Goal: Information Seeking & Learning: Learn about a topic

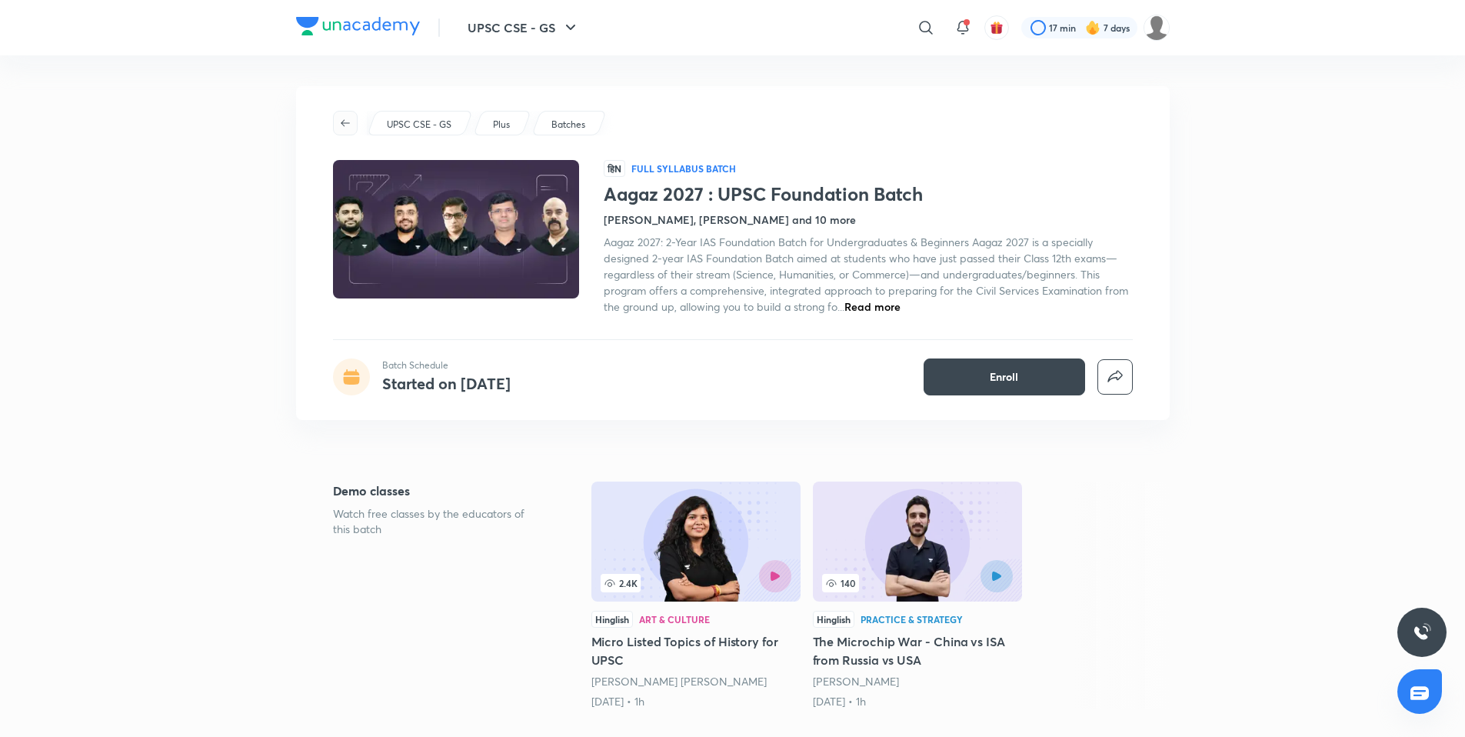
click at [335, 129] on button "button" at bounding box center [345, 123] width 25 height 25
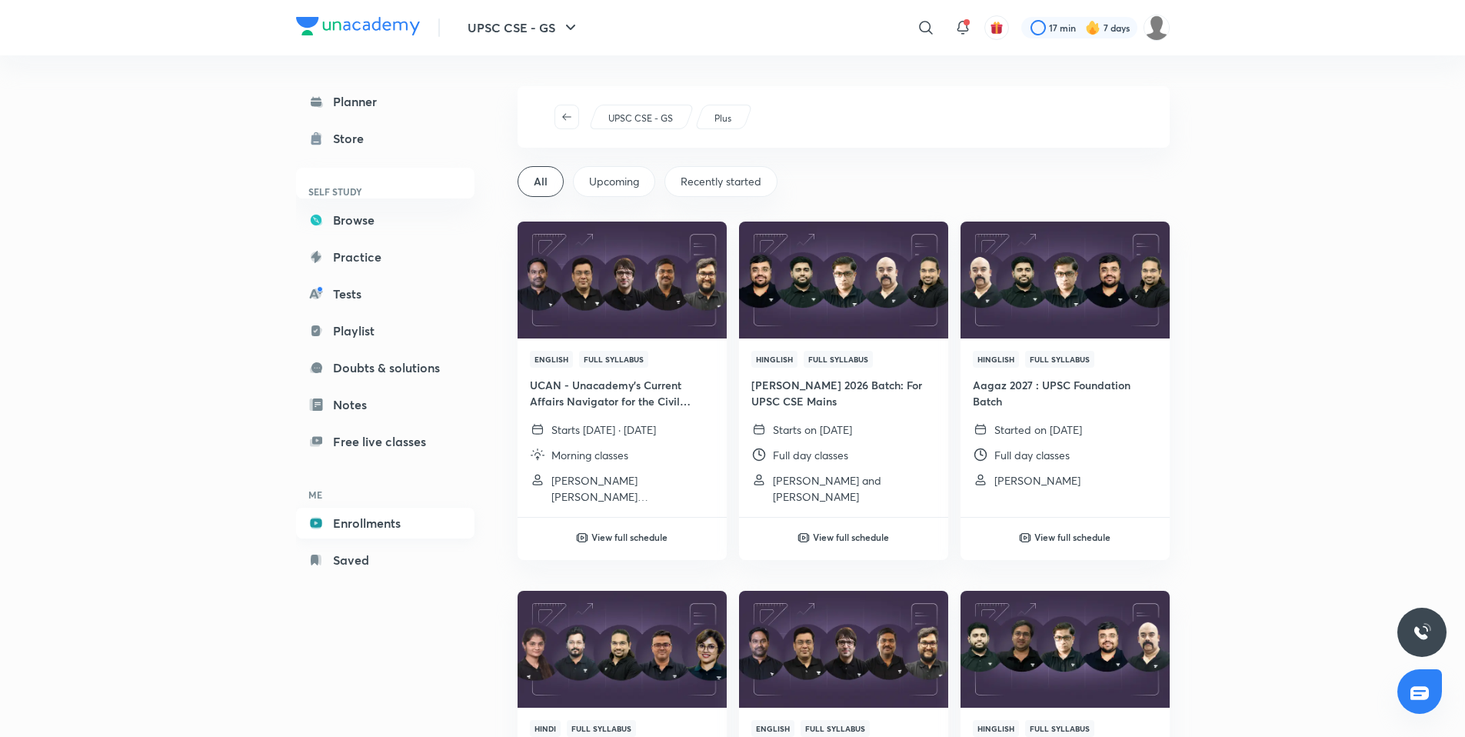
click at [398, 517] on link "Enrollments" at bounding box center [385, 523] width 178 height 31
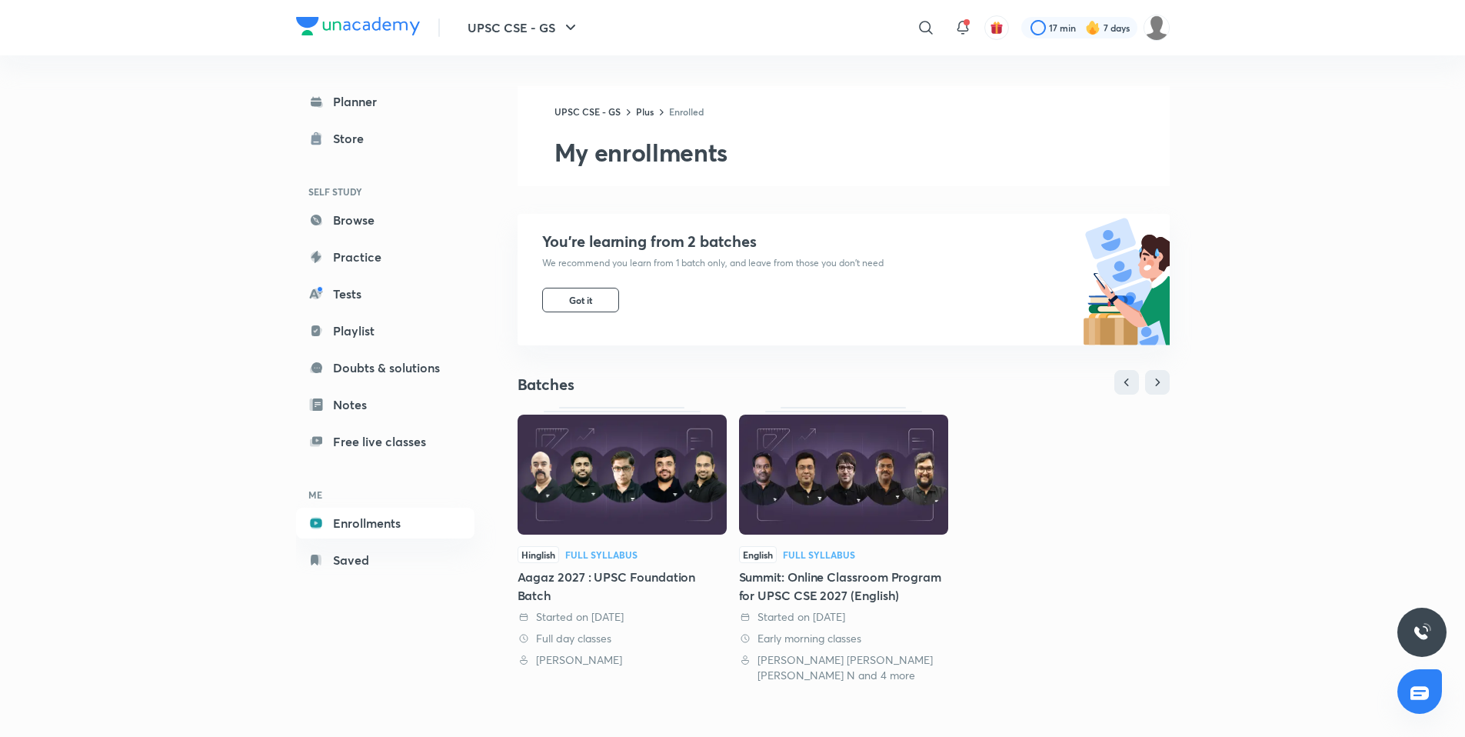
click at [864, 466] on img at bounding box center [843, 475] width 209 height 120
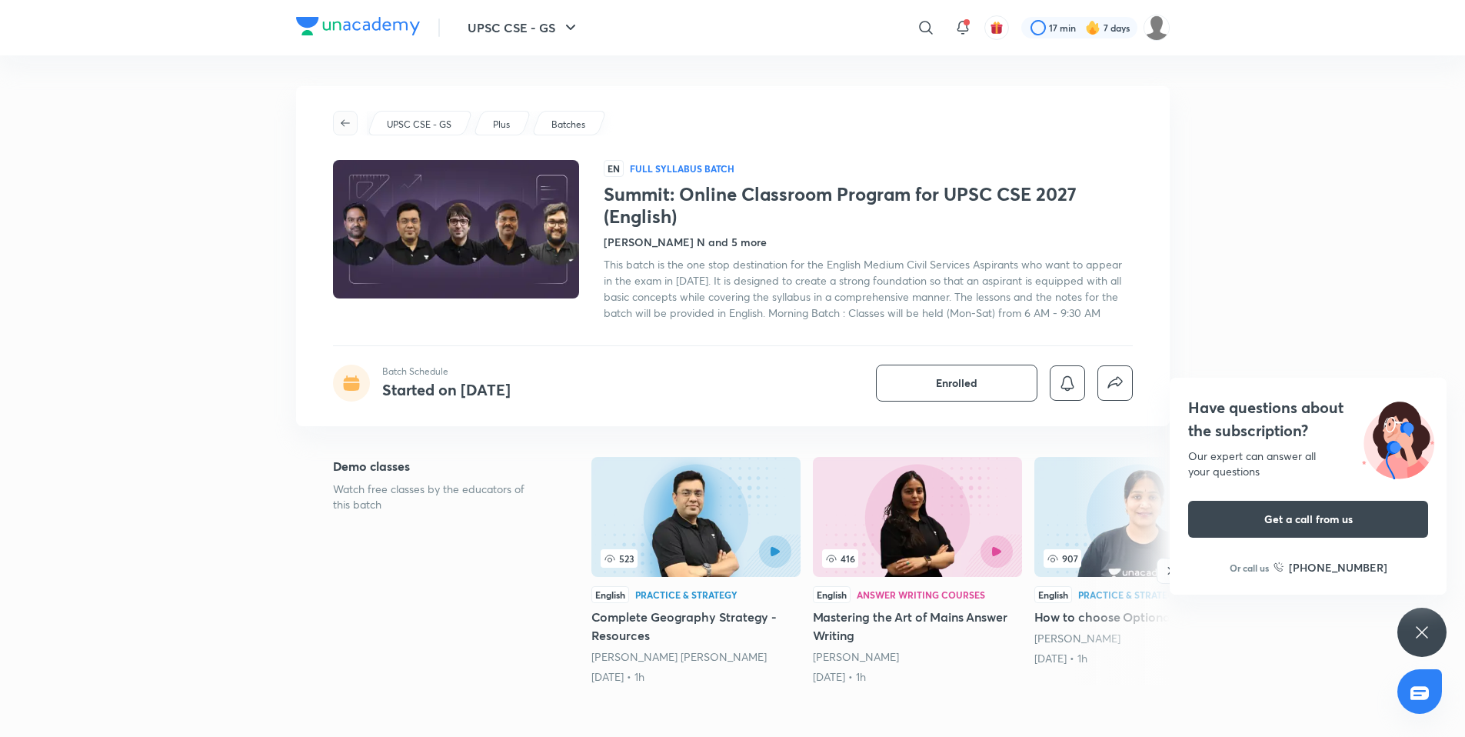
click at [351, 123] on span "button" at bounding box center [345, 123] width 23 height 12
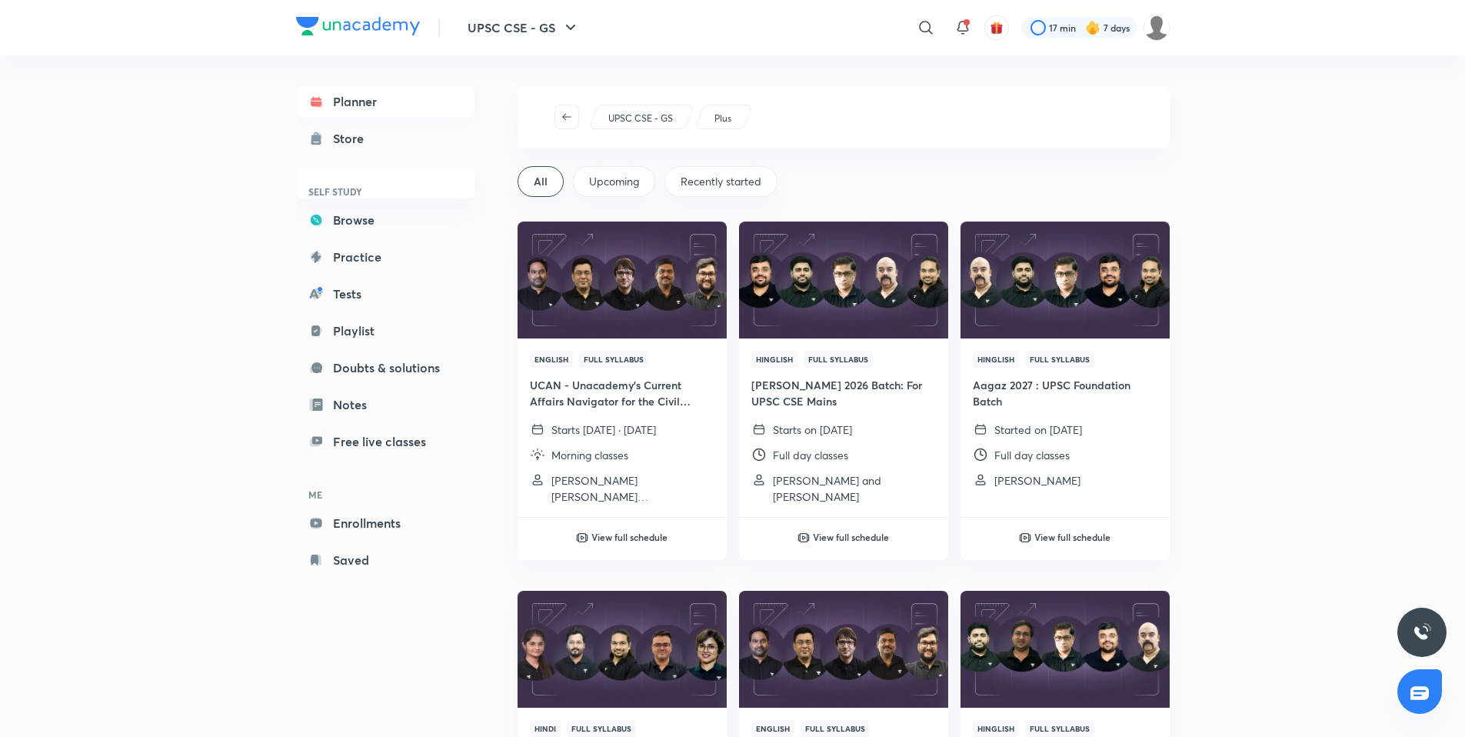
click at [328, 99] on link "Planner" at bounding box center [385, 101] width 178 height 31
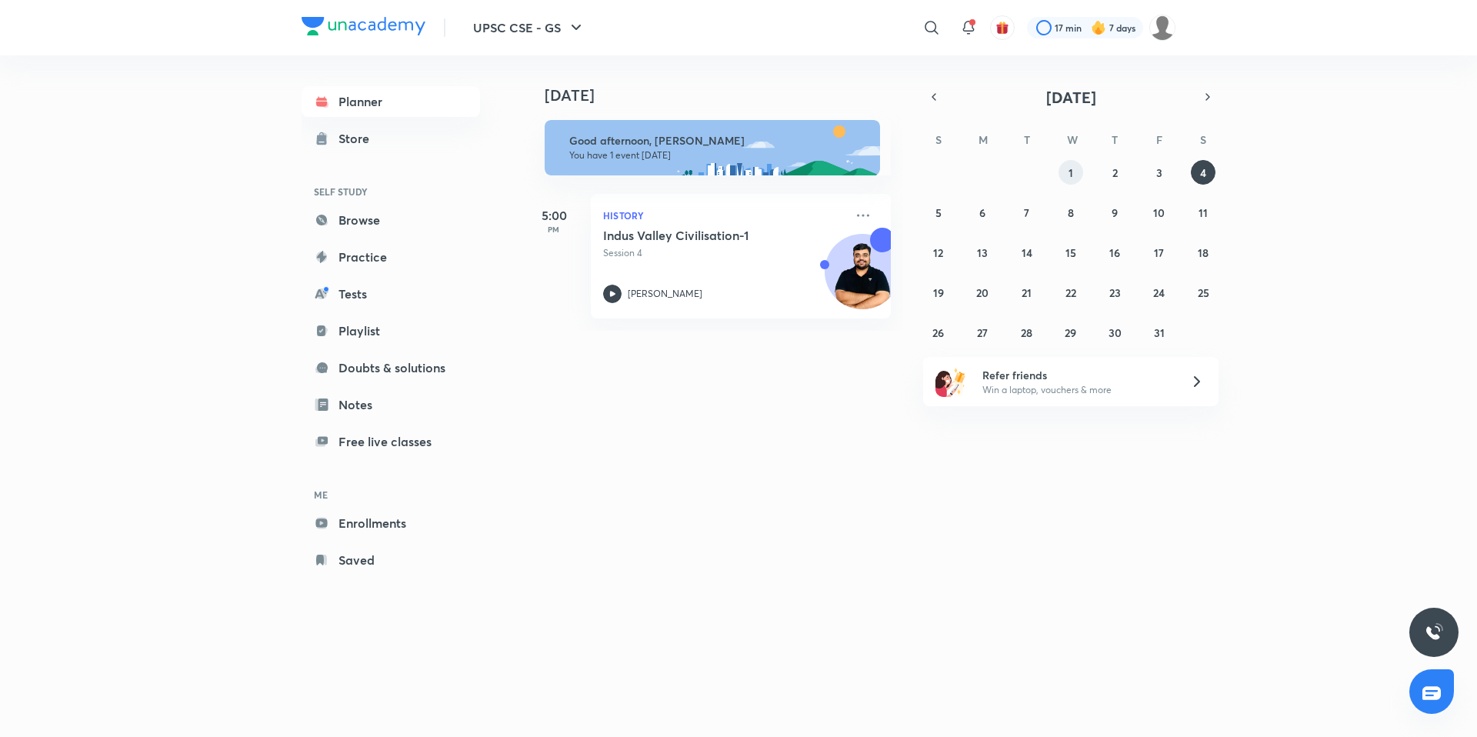
click at [1070, 175] on abbr "1" at bounding box center [1070, 172] width 5 height 15
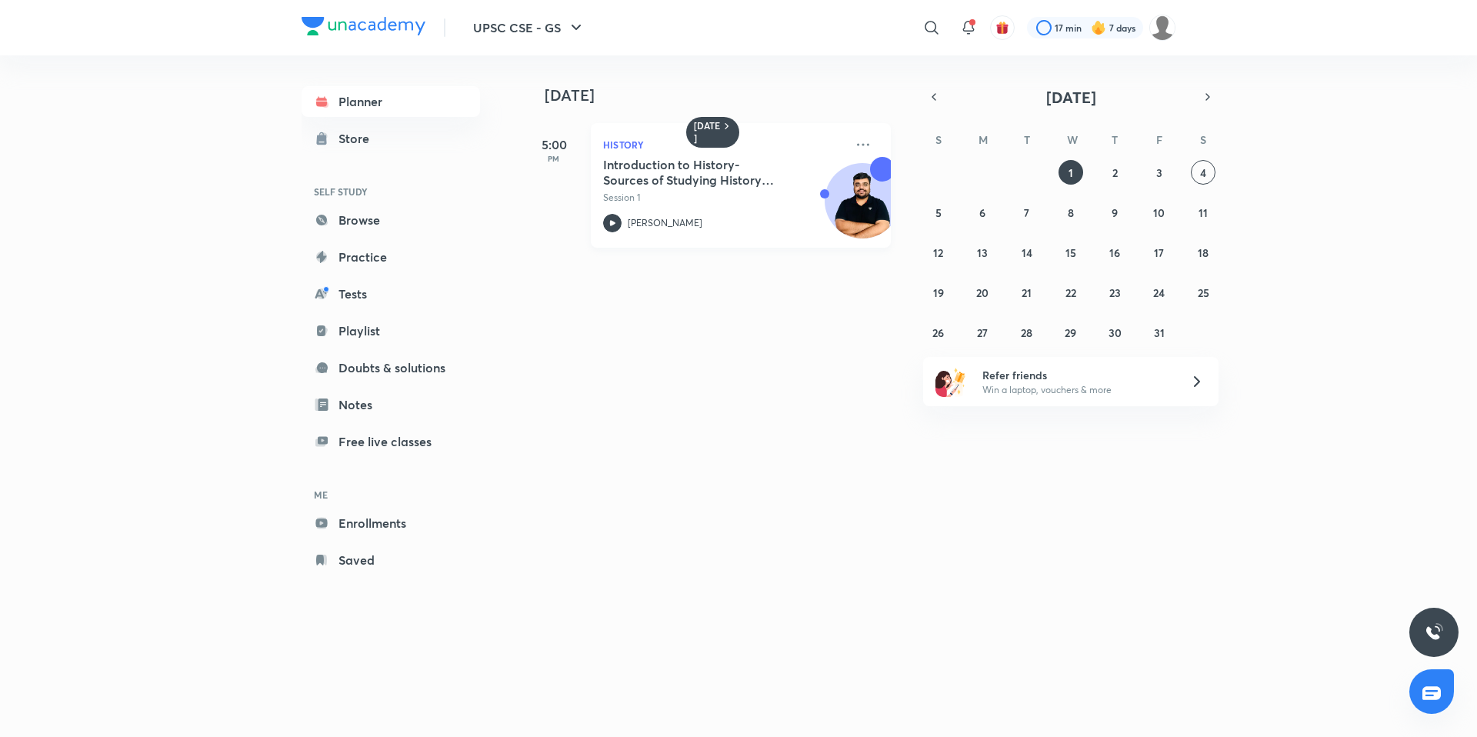
click at [714, 227] on div "Pratik Nayak" at bounding box center [723, 223] width 241 height 18
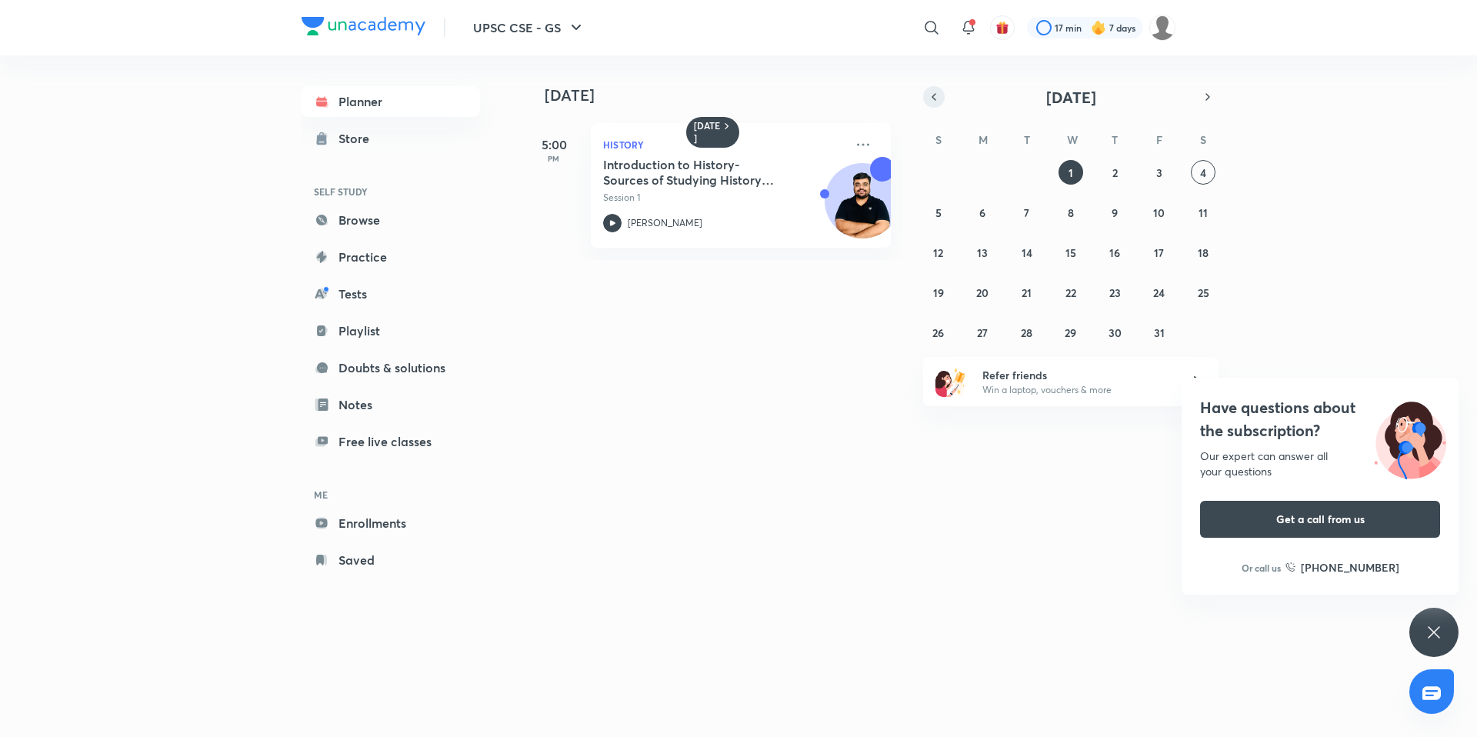
click at [936, 98] on icon "button" at bounding box center [934, 97] width 12 height 14
click at [1032, 337] on button "30" at bounding box center [1026, 332] width 25 height 25
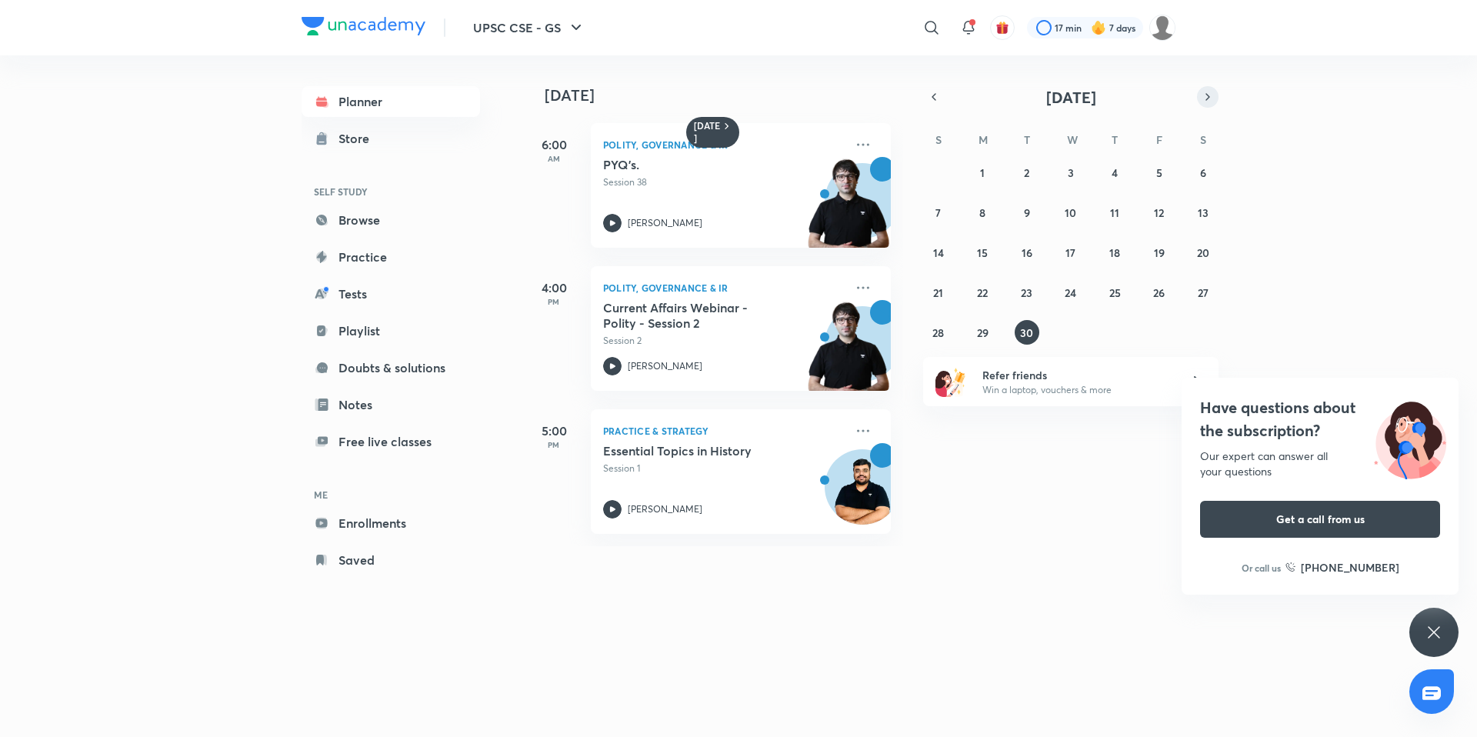
click at [1210, 88] on button "button" at bounding box center [1208, 97] width 22 height 22
click at [1177, 181] on div "28 29 30 1 2 3 4 5 6 7 8 9 10 11 12 13 14 15 16 17 18 19 20 21 22 23 24 25 26 2…" at bounding box center [1070, 252] width 295 height 185
click at [1167, 176] on button "3" at bounding box center [1159, 172] width 25 height 25
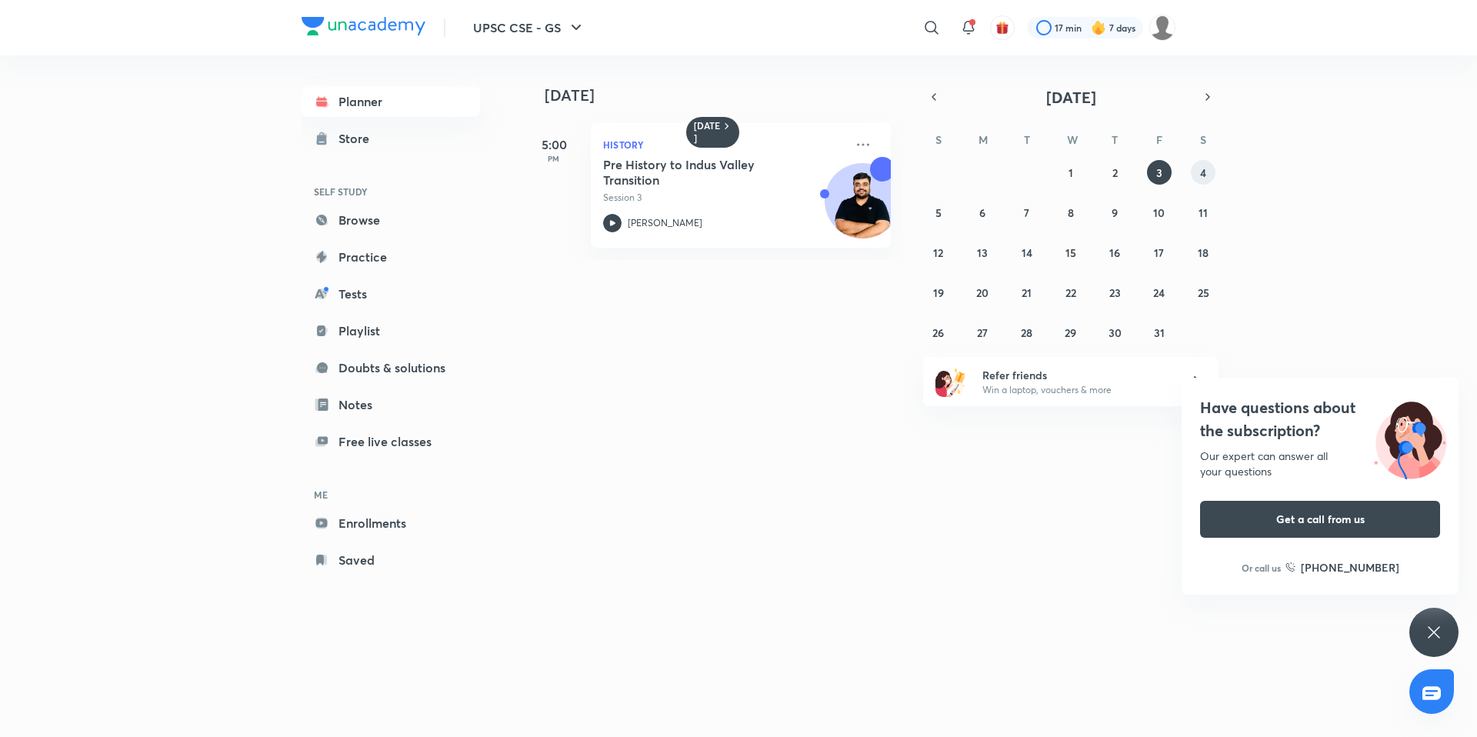
click at [1207, 174] on button "4" at bounding box center [1203, 172] width 25 height 25
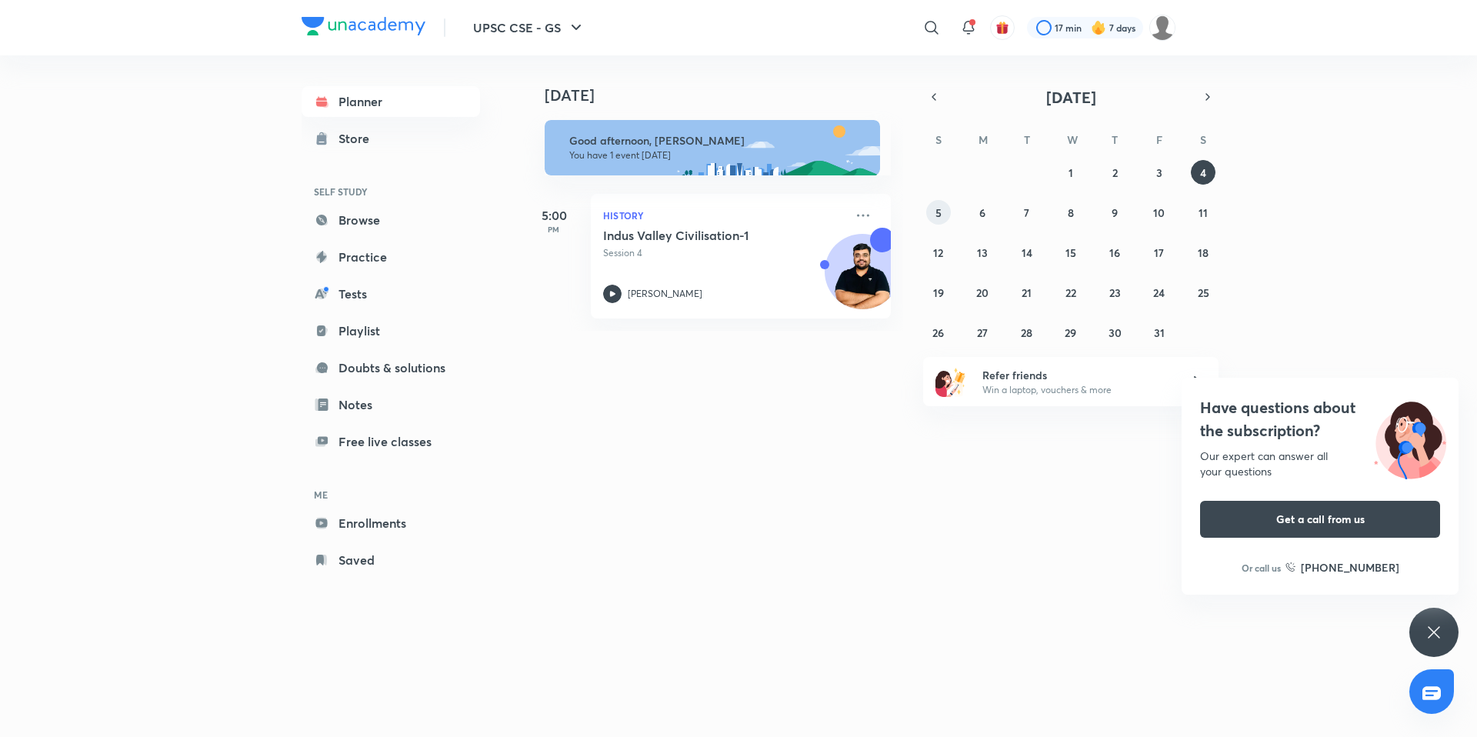
click at [932, 214] on button "5" at bounding box center [938, 212] width 25 height 25
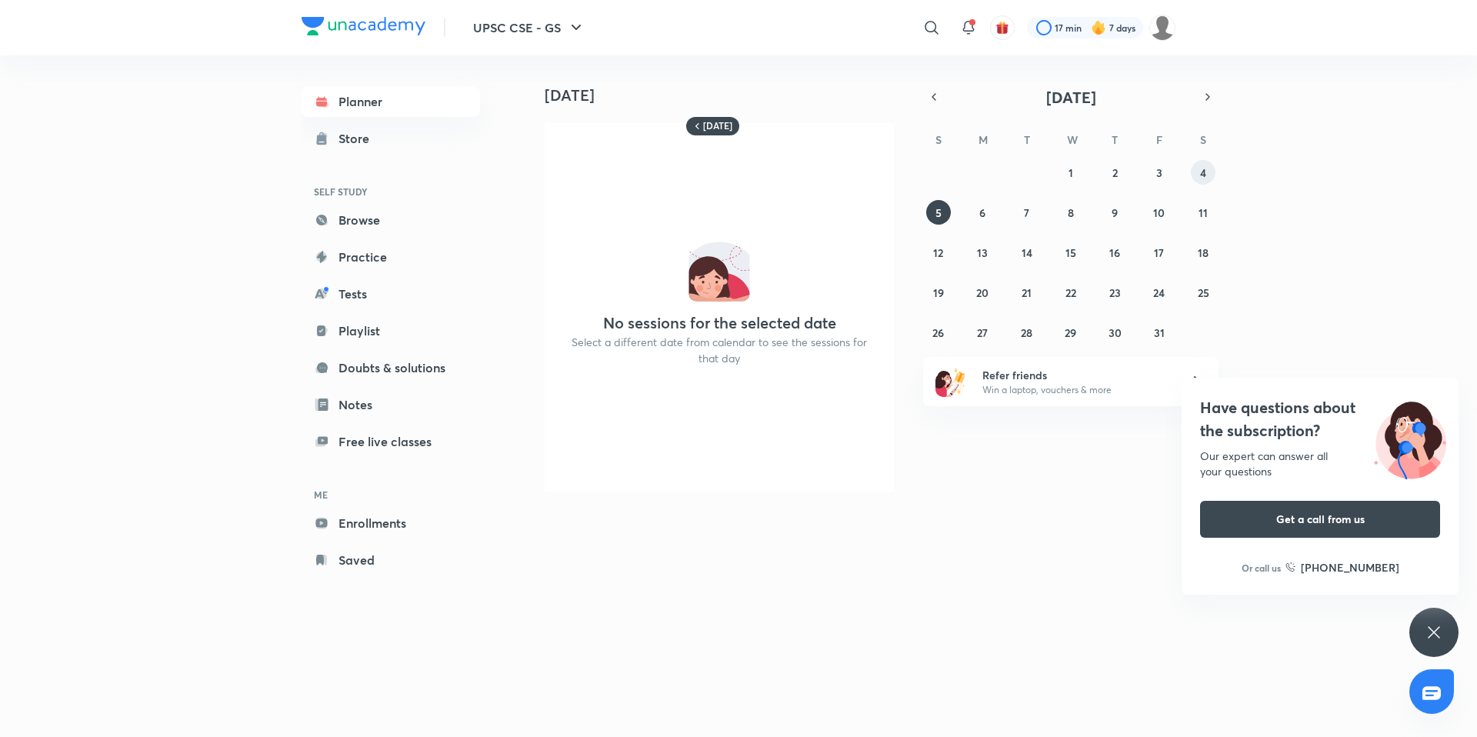
click at [1200, 169] on abbr "4" at bounding box center [1203, 172] width 6 height 15
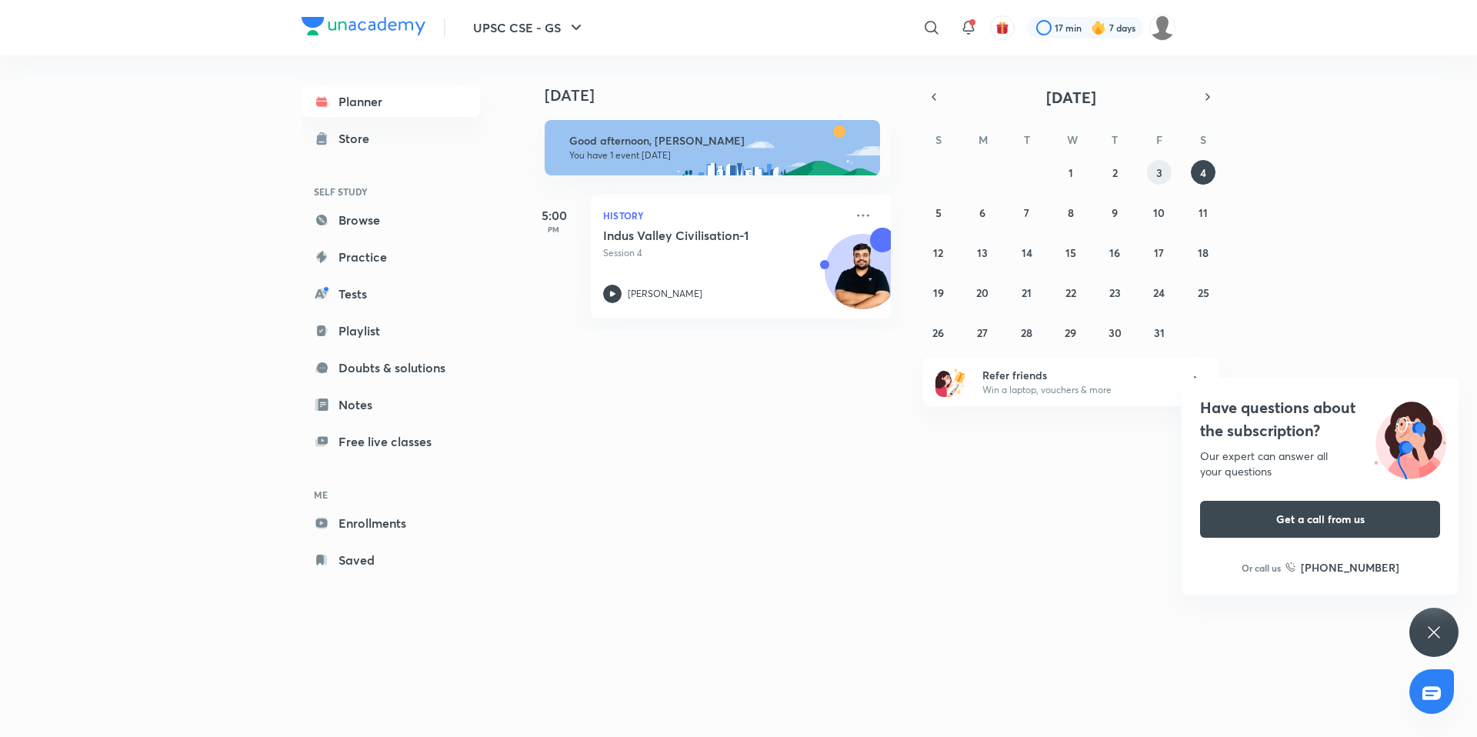
click at [1157, 169] on abbr "3" at bounding box center [1159, 172] width 6 height 15
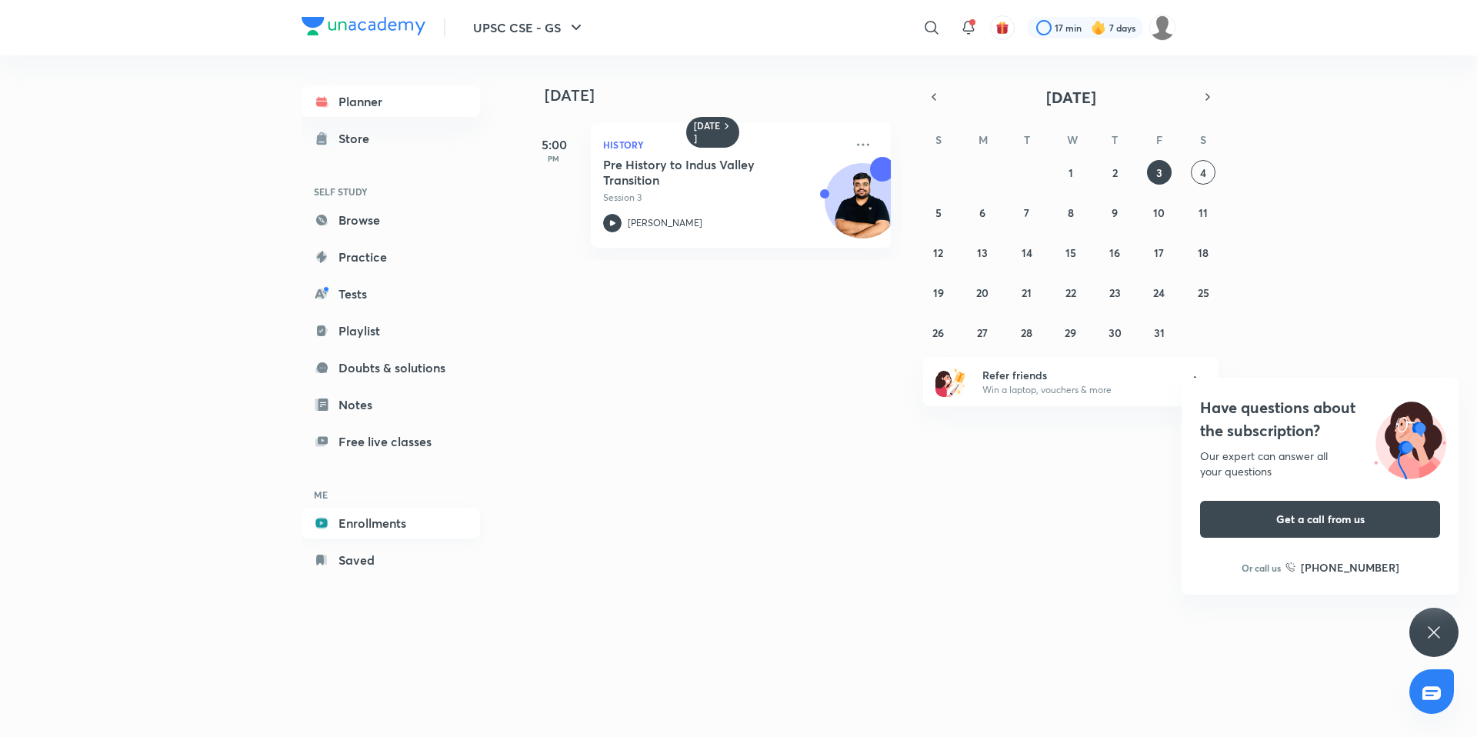
click at [407, 528] on link "Enrollments" at bounding box center [390, 523] width 178 height 31
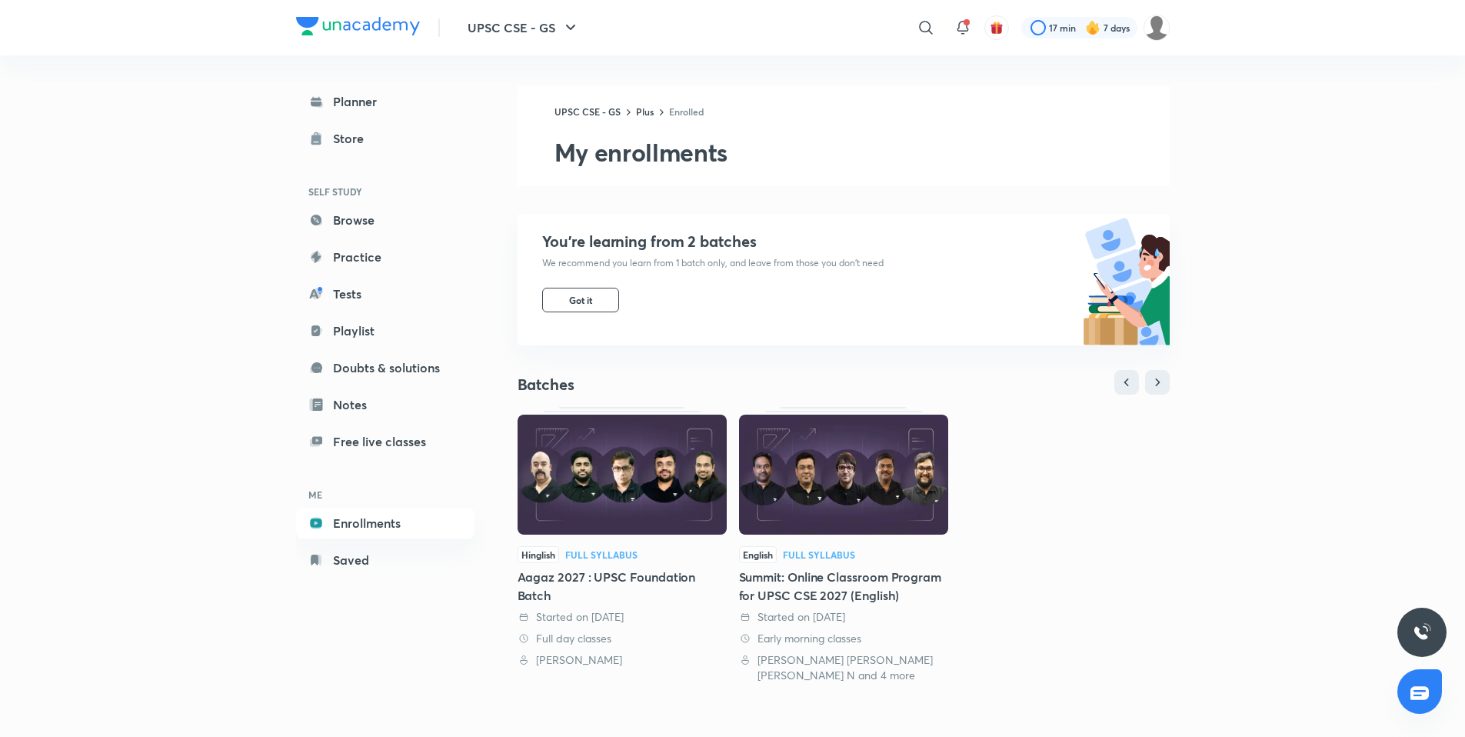
click at [811, 465] on img at bounding box center [843, 475] width 209 height 120
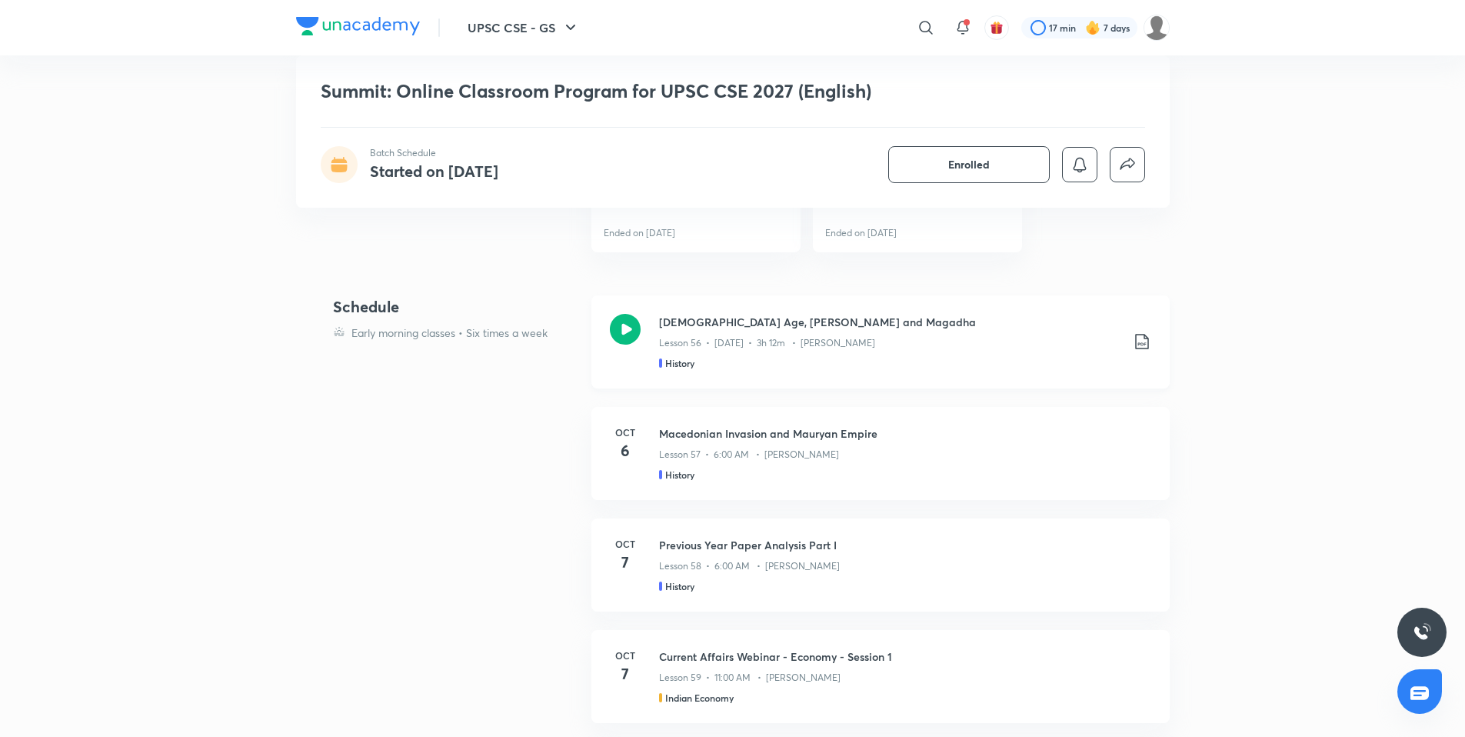
scroll to position [1462, 0]
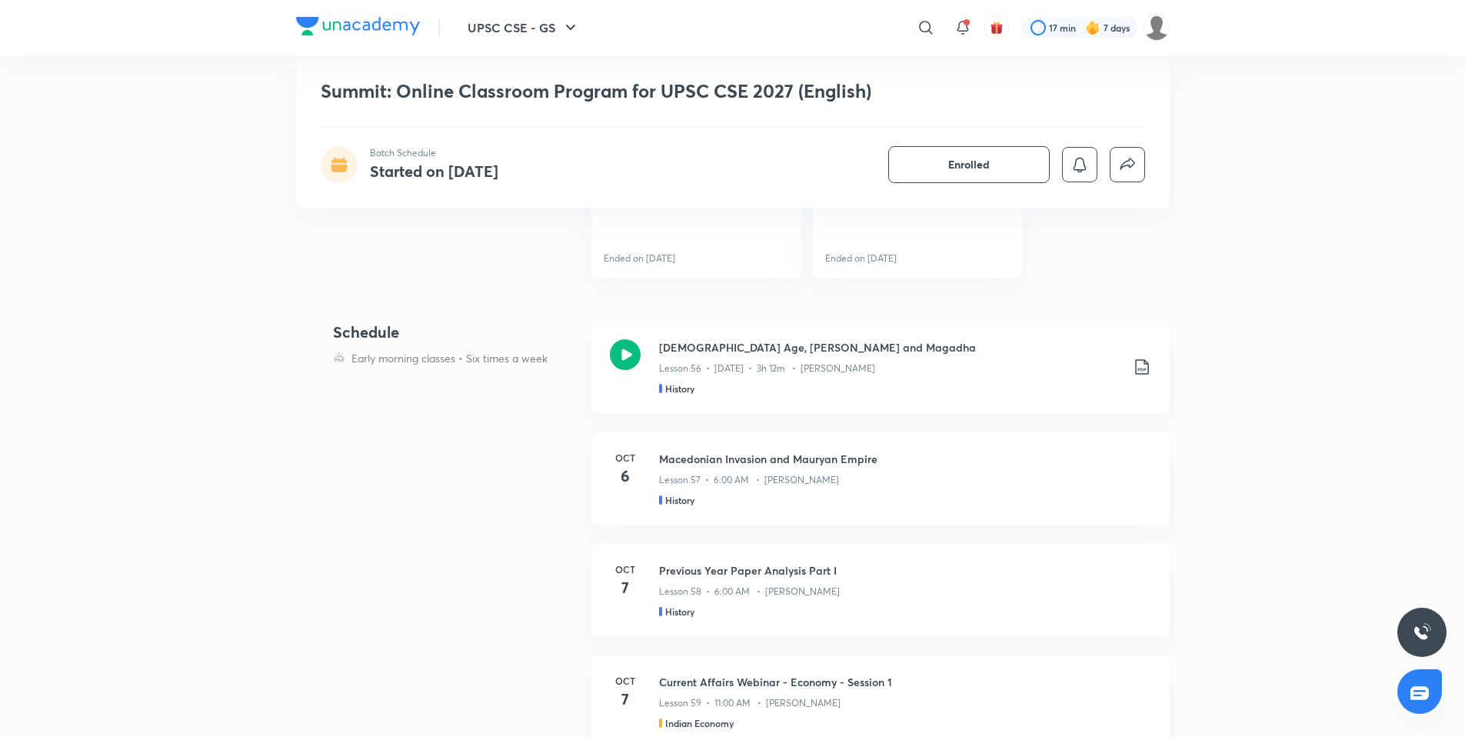
click at [461, 358] on p "Early morning classes • Six times a week" at bounding box center [449, 358] width 196 height 16
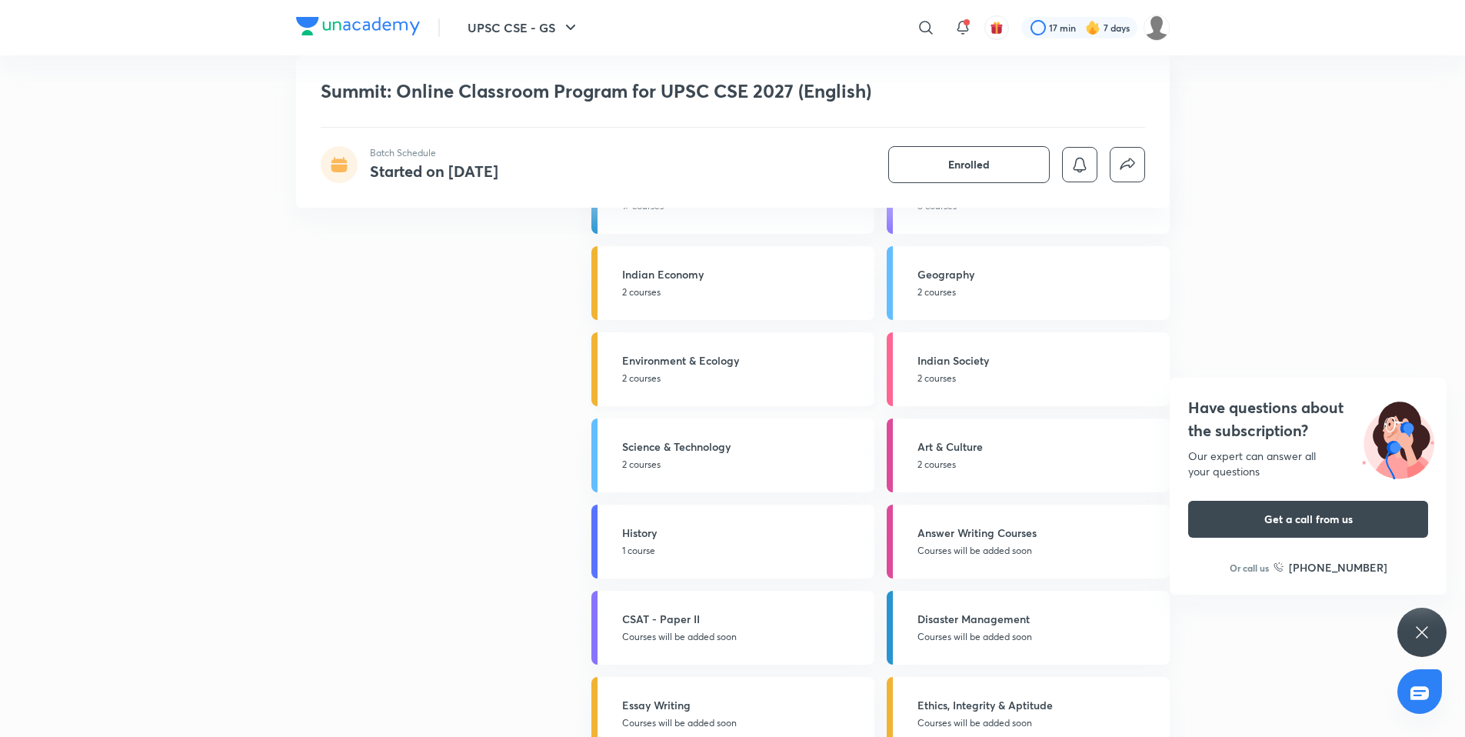
scroll to position [2457, 0]
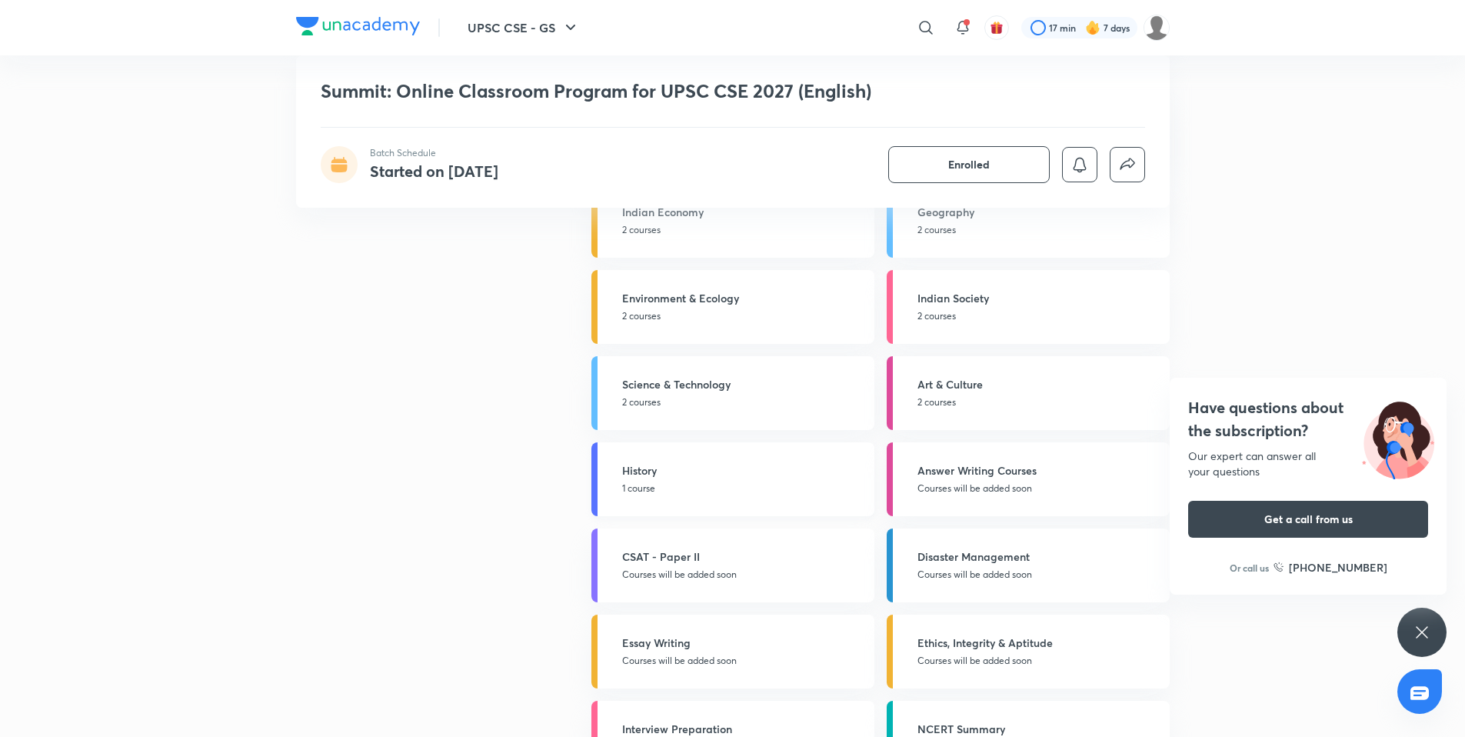
click at [671, 476] on h5 "History" at bounding box center [743, 470] width 243 height 16
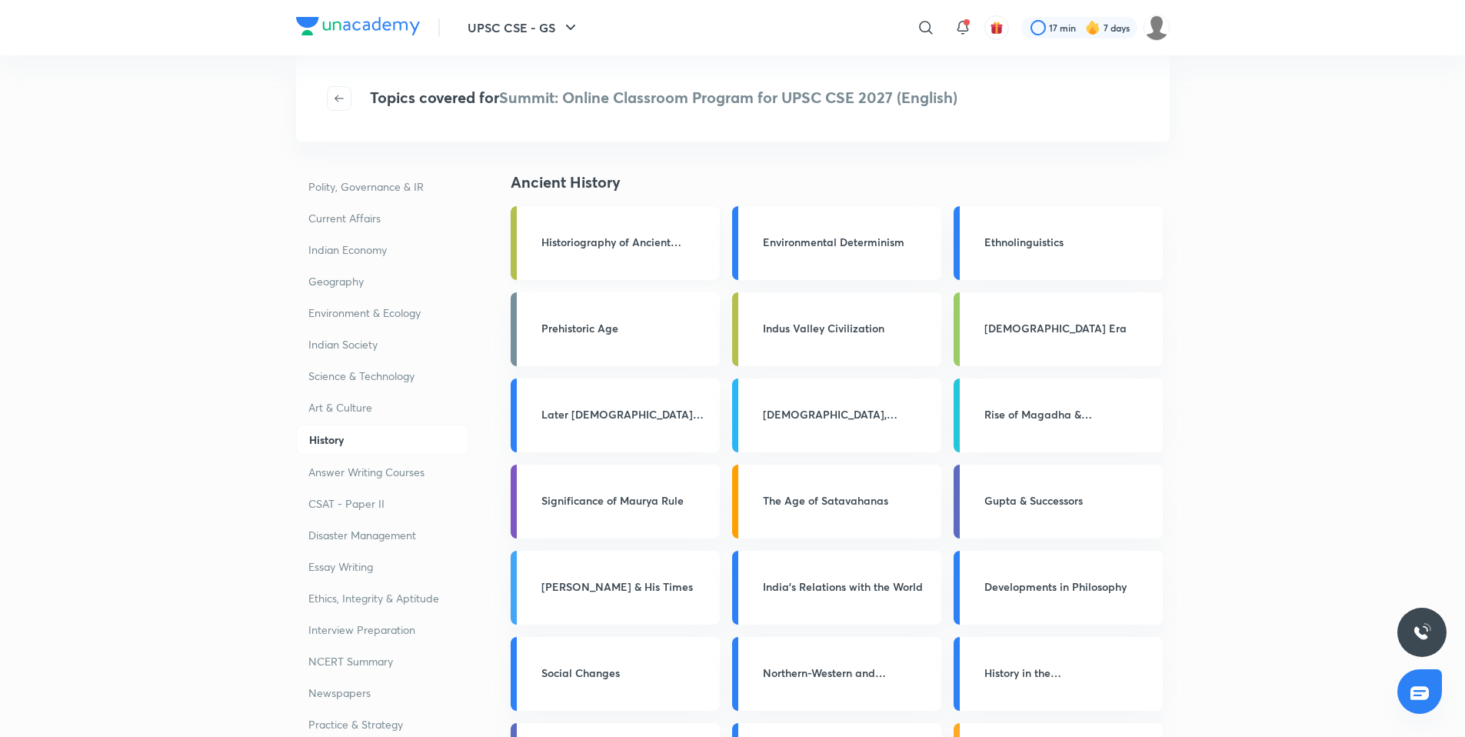
click at [593, 234] on h3 "Historiography of Ancient India" at bounding box center [625, 242] width 169 height 16
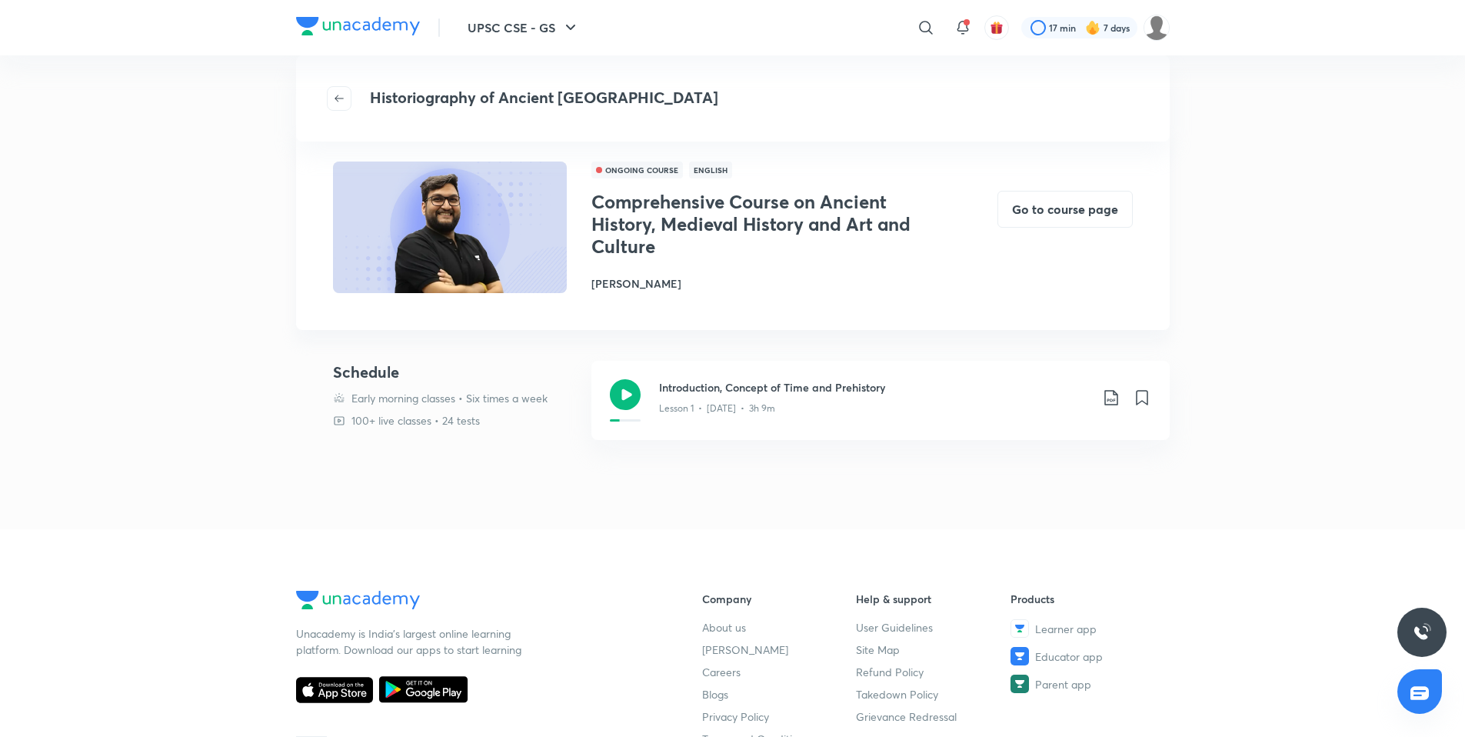
scroll to position [78, 0]
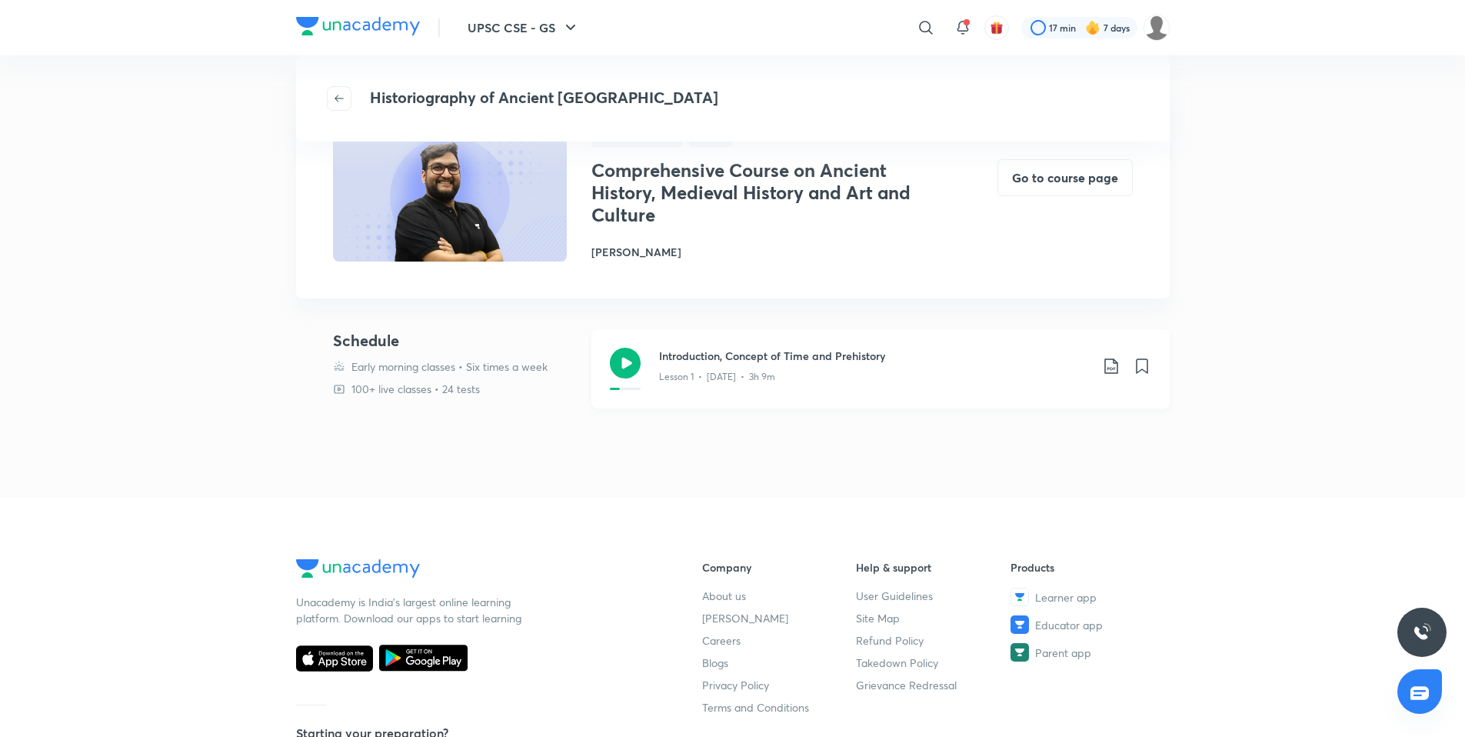
click at [630, 367] on icon at bounding box center [625, 363] width 31 height 31
